Goal: Navigation & Orientation: Find specific page/section

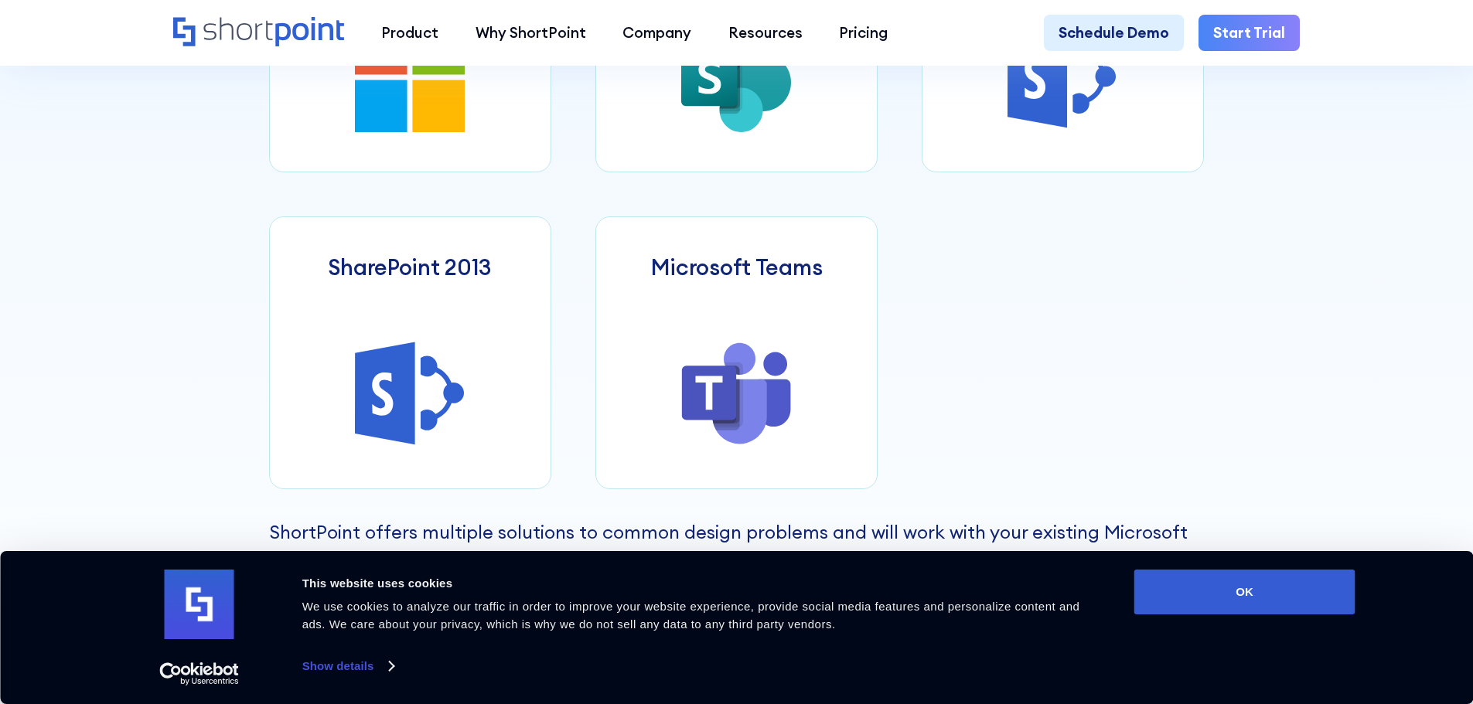
scroll to position [943, 0]
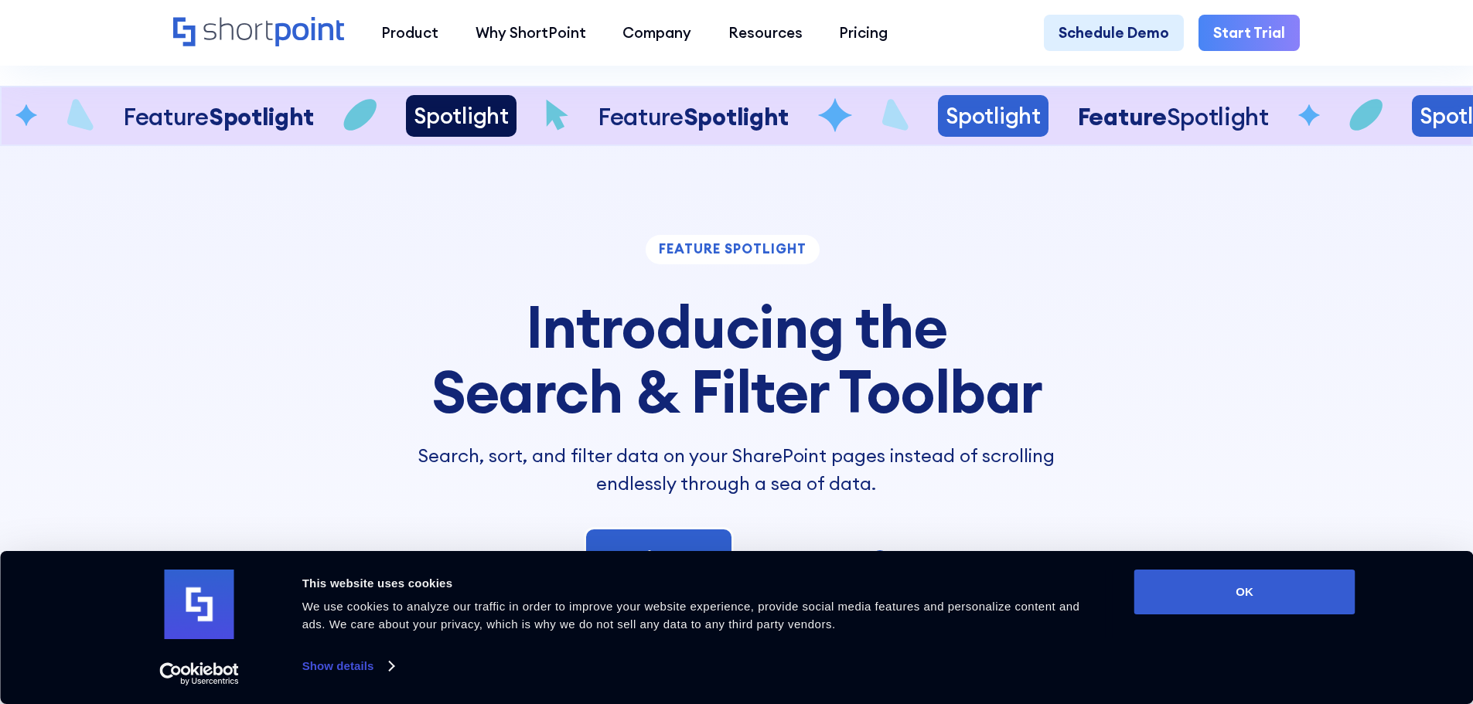
scroll to position [3247, 0]
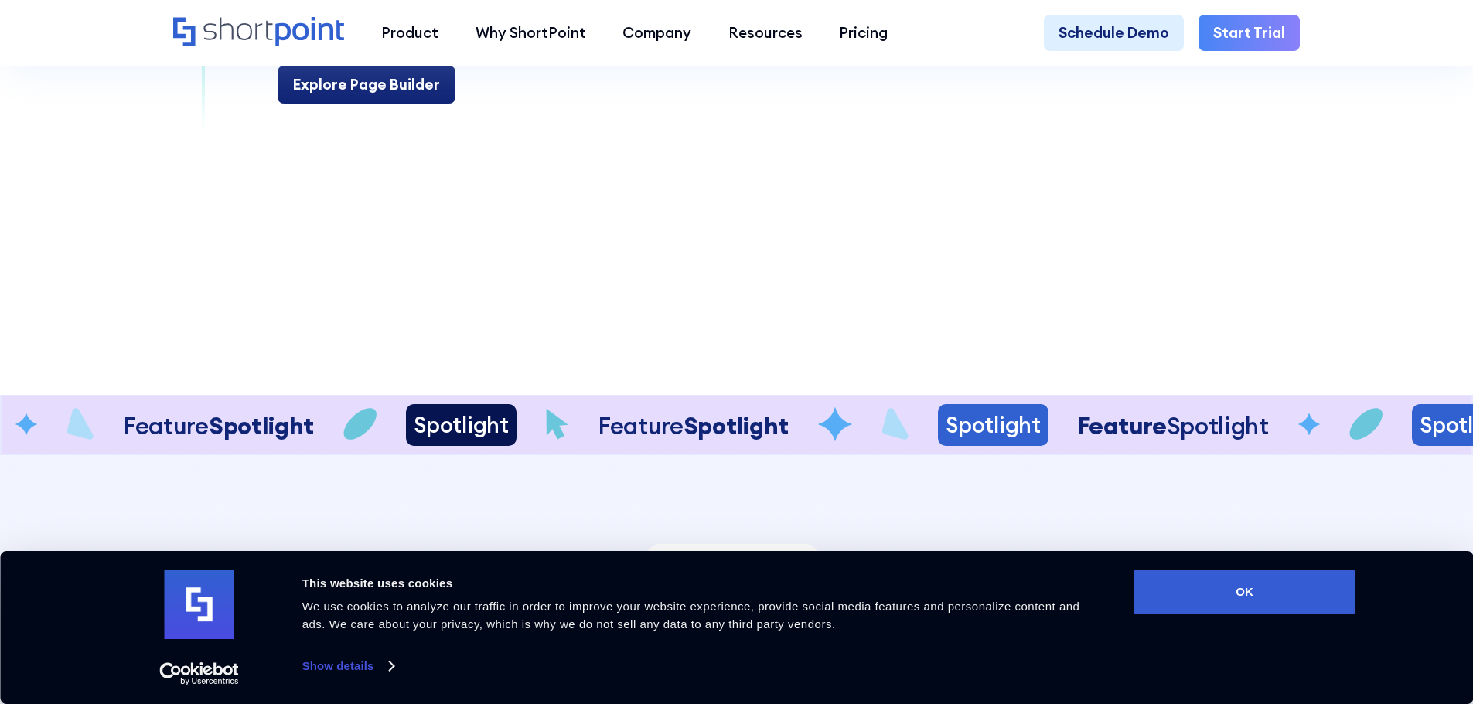
click at [421, 96] on div "Explore Page Builder" at bounding box center [366, 84] width 147 height 22
